Goal: Transaction & Acquisition: Purchase product/service

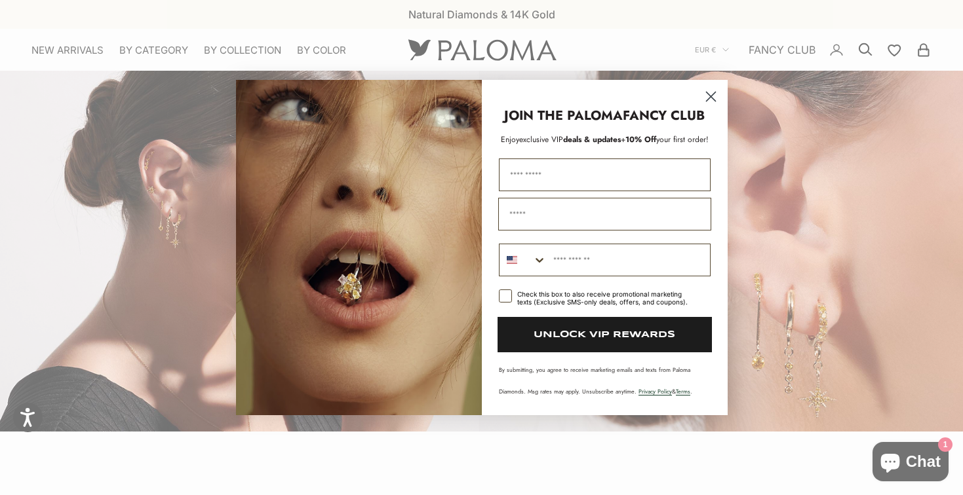
click at [720, 91] on circle "Close dialog" at bounding box center [710, 97] width 22 height 22
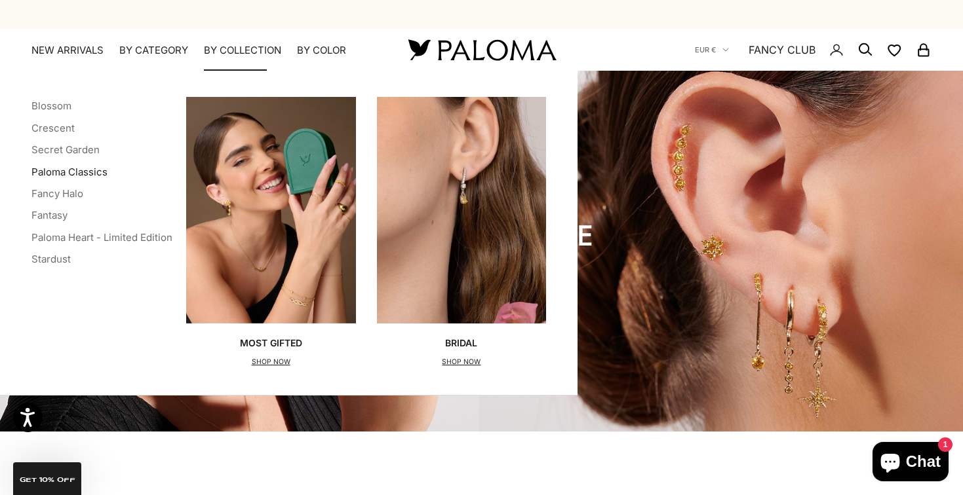
click at [71, 171] on link "Paloma Classics" at bounding box center [69, 172] width 76 height 12
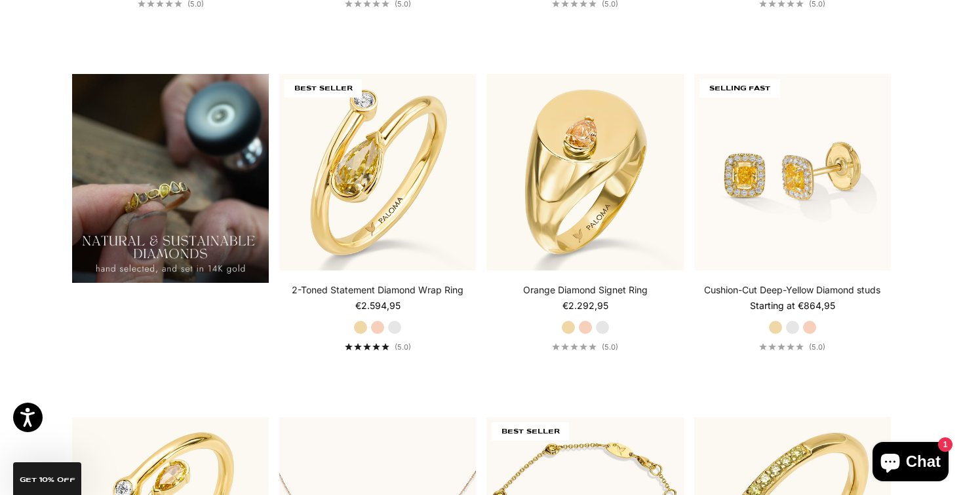
scroll to position [1022, 0]
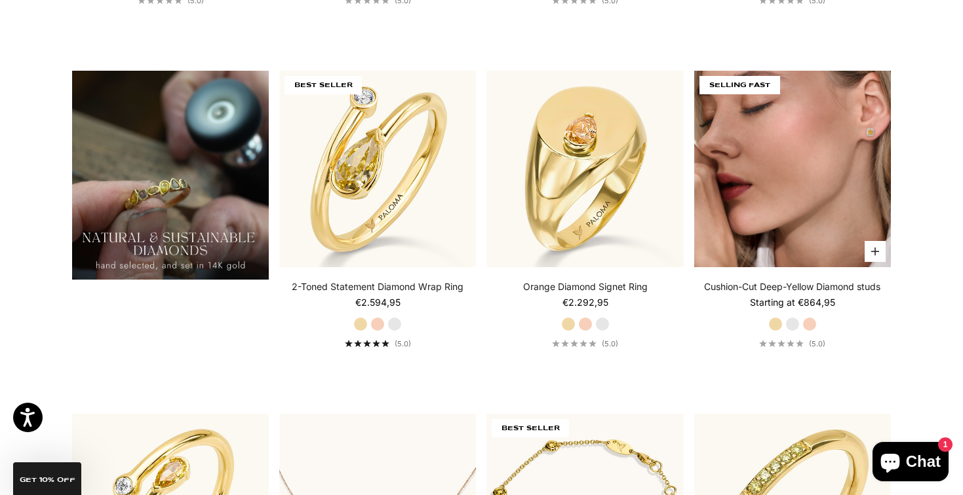
click at [755, 197] on img at bounding box center [792, 169] width 197 height 197
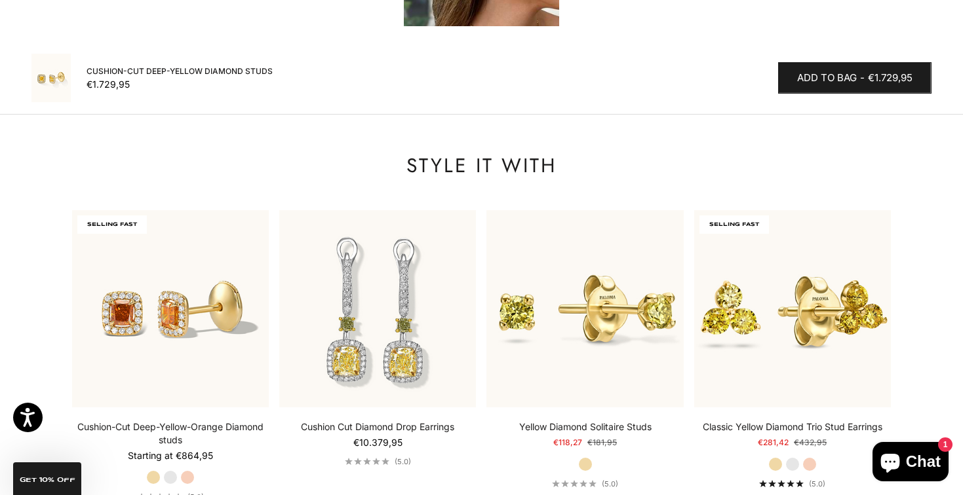
scroll to position [1672, 0]
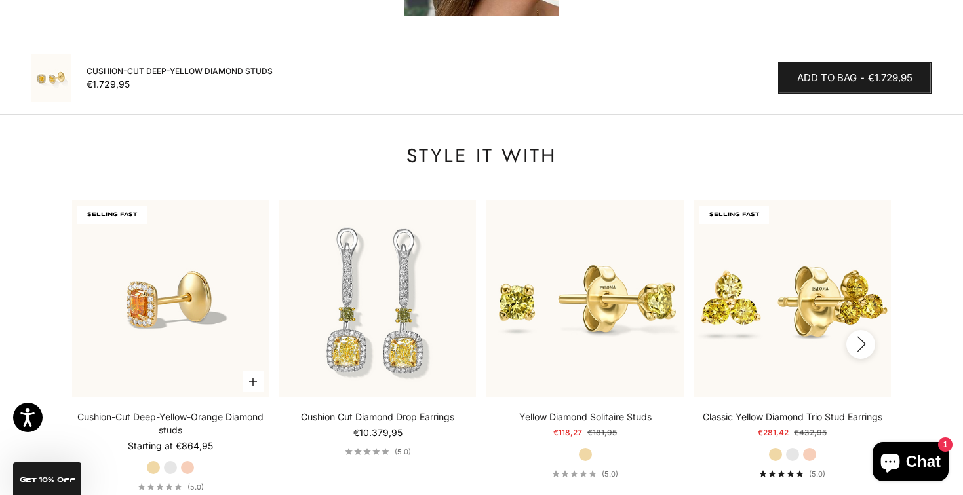
click at [248, 261] on img at bounding box center [170, 299] width 197 height 197
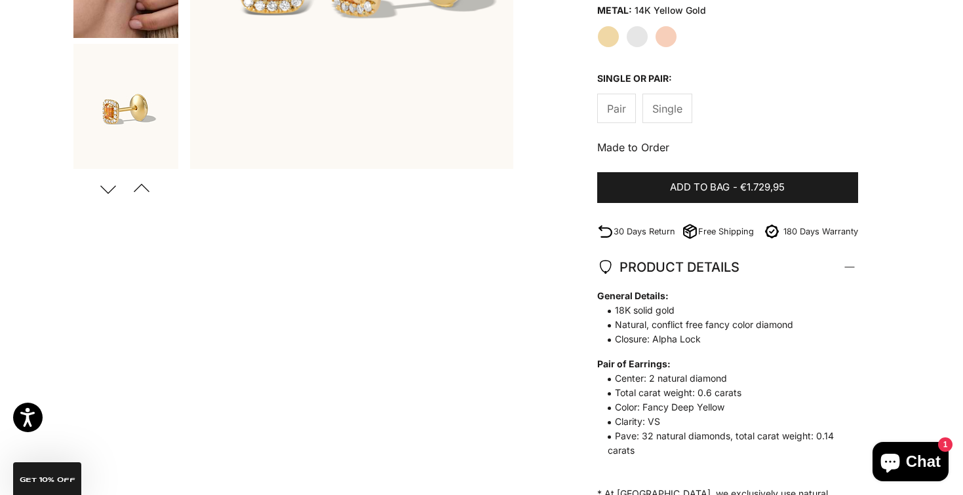
scroll to position [366, 0]
